Goal: Task Accomplishment & Management: Manage account settings

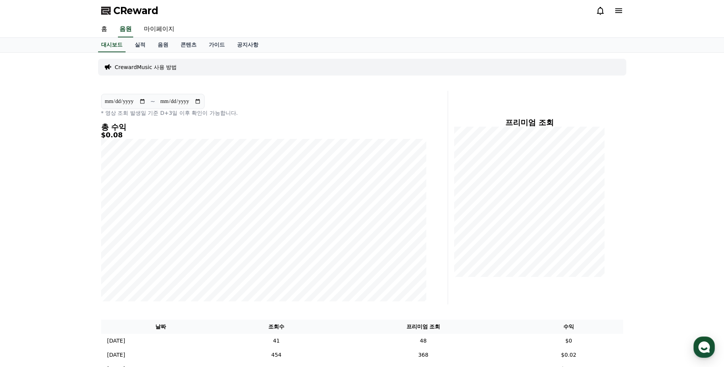
click at [620, 11] on icon at bounding box center [618, 10] width 7 height 5
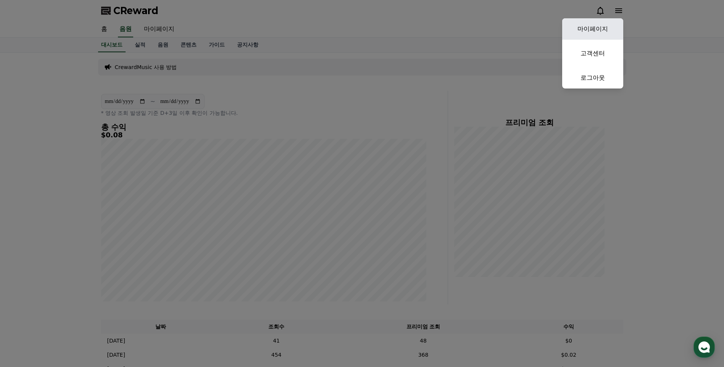
click at [602, 28] on link "마이페이지" at bounding box center [592, 28] width 61 height 21
select select "**********"
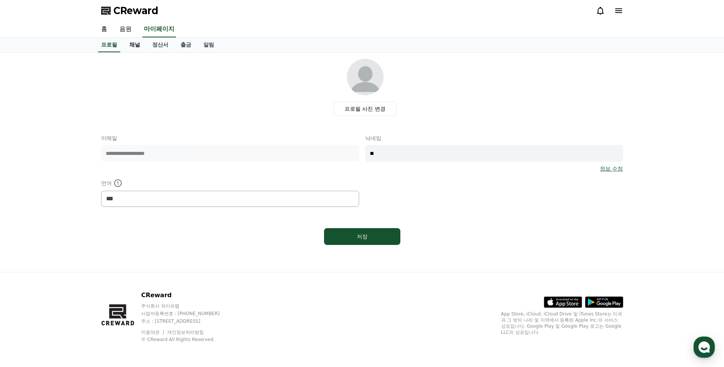
click at [135, 49] on link "채널" at bounding box center [134, 45] width 23 height 14
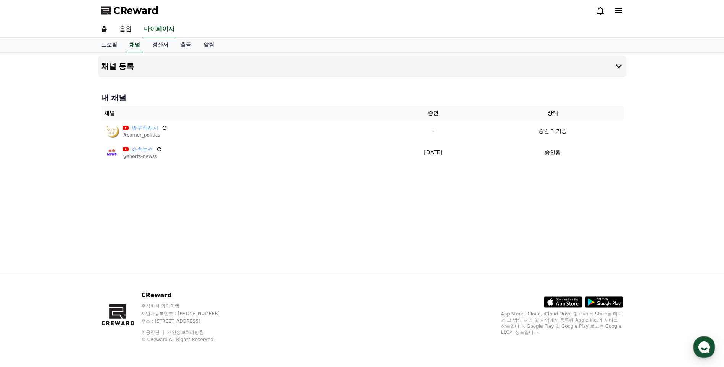
click at [620, 8] on icon at bounding box center [618, 10] width 9 height 9
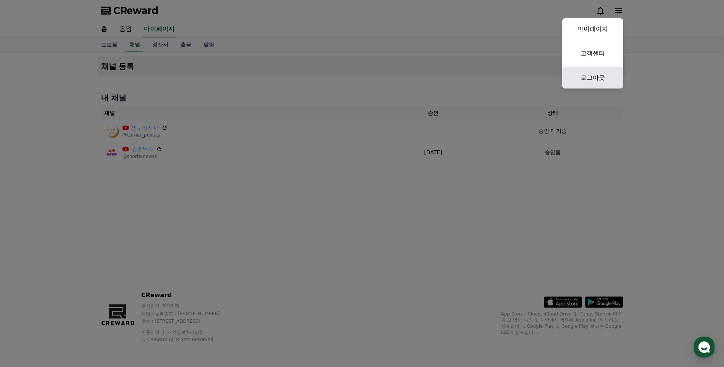
click at [590, 77] on link "로그아웃" at bounding box center [592, 77] width 61 height 21
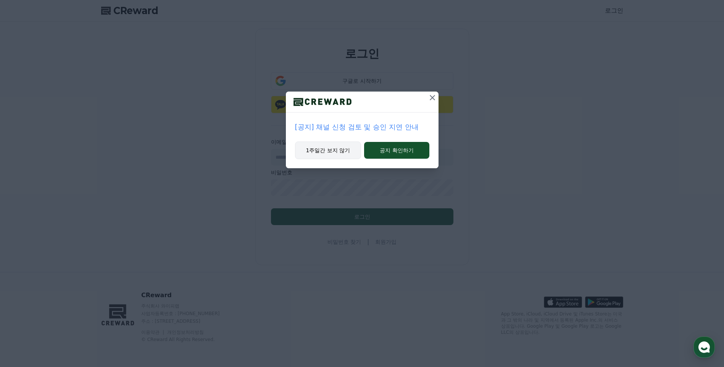
click at [341, 149] on button "1주일간 보지 않기" at bounding box center [328, 151] width 66 height 18
click at [346, 153] on button "1주일간 보지 않기" at bounding box center [327, 151] width 66 height 18
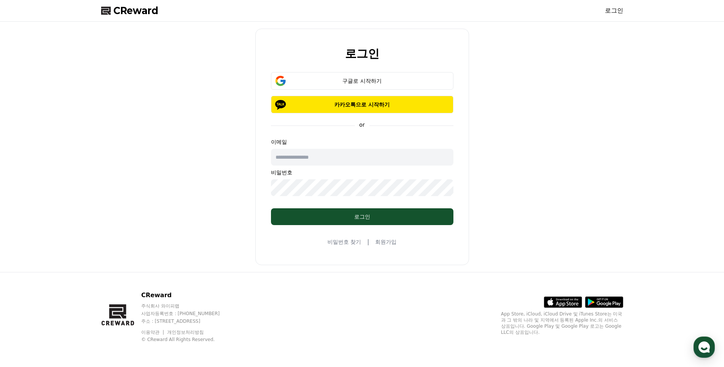
click at [352, 150] on input "text" at bounding box center [362, 157] width 182 height 17
type input "**********"
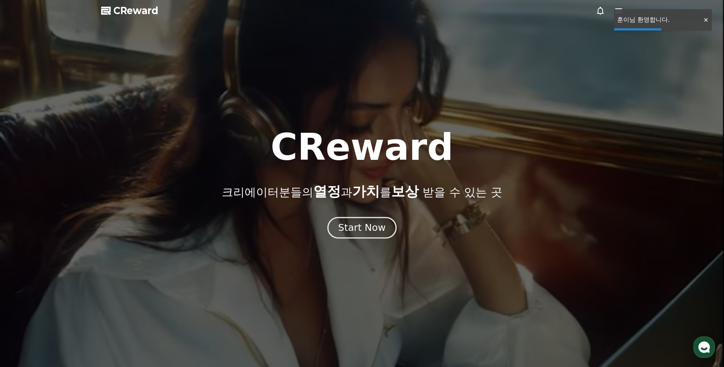
click at [377, 224] on div "Start Now" at bounding box center [361, 227] width 47 height 13
